Goal: Download file/media

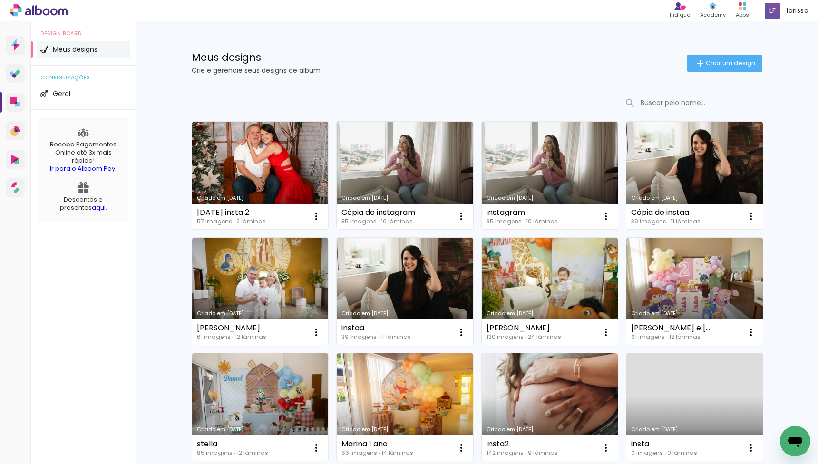
click at [272, 152] on link "Criado em [DATE]" at bounding box center [260, 176] width 137 height 108
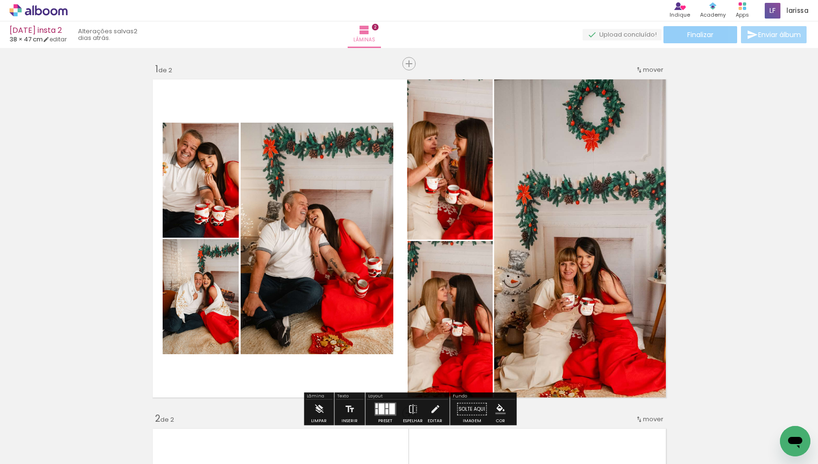
click at [689, 29] on paper-button "Finalizar" at bounding box center [701, 34] width 74 height 17
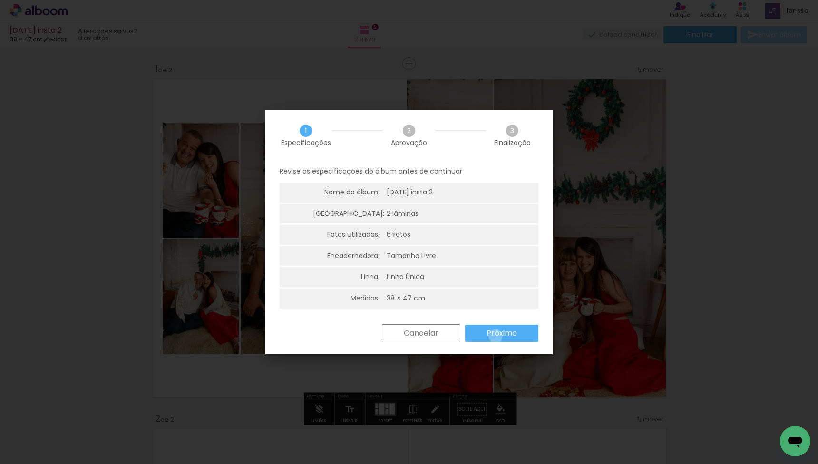
click at [0, 0] on slot "Próximo" at bounding box center [0, 0] width 0 height 0
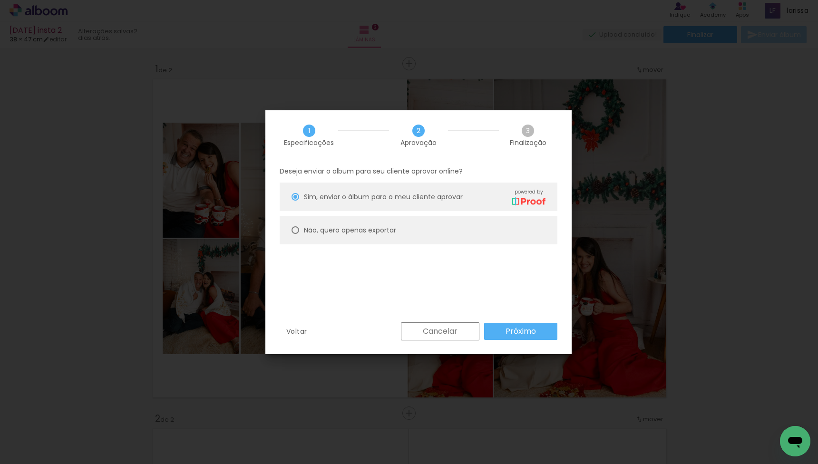
click at [442, 239] on paper-radio-button "Não, quero apenas exportar" at bounding box center [419, 230] width 278 height 29
type paper-radio-button "on"
click at [505, 323] on paper-button "Próximo" at bounding box center [520, 331] width 73 height 17
type input "Alta, 300 DPI"
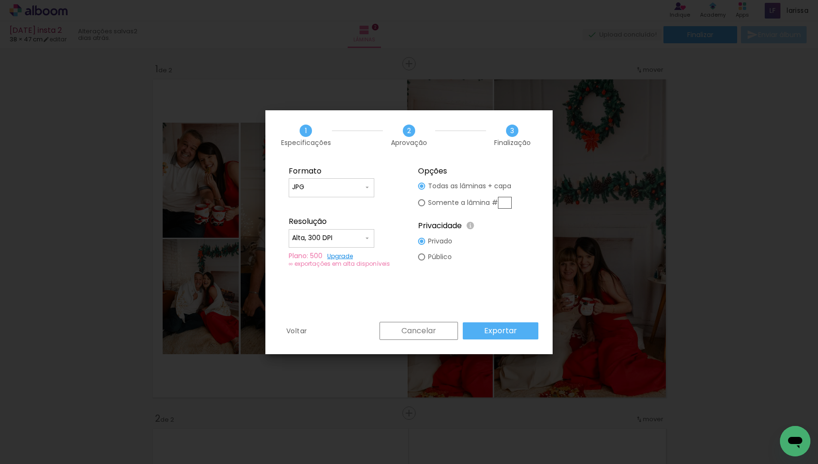
click at [506, 341] on div "Voltar Cancelar Exportar" at bounding box center [408, 338] width 287 height 32
click at [0, 0] on slot "Exportar" at bounding box center [0, 0] width 0 height 0
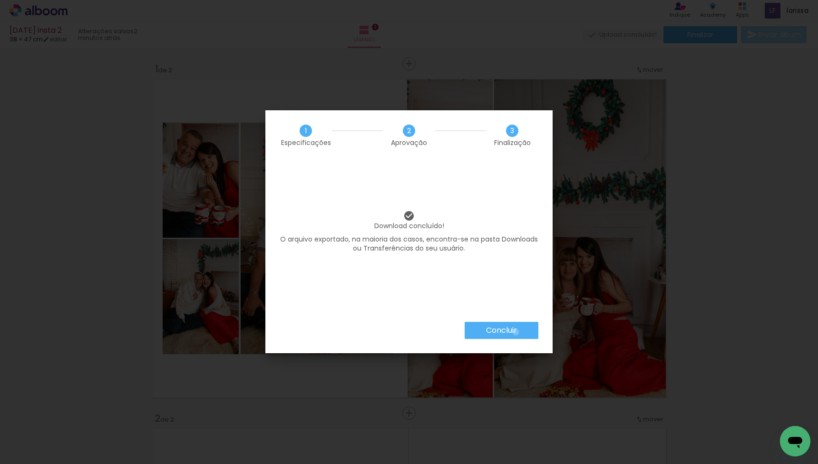
click at [0, 0] on slot "Concluir" at bounding box center [0, 0] width 0 height 0
